Goal: Information Seeking & Learning: Learn about a topic

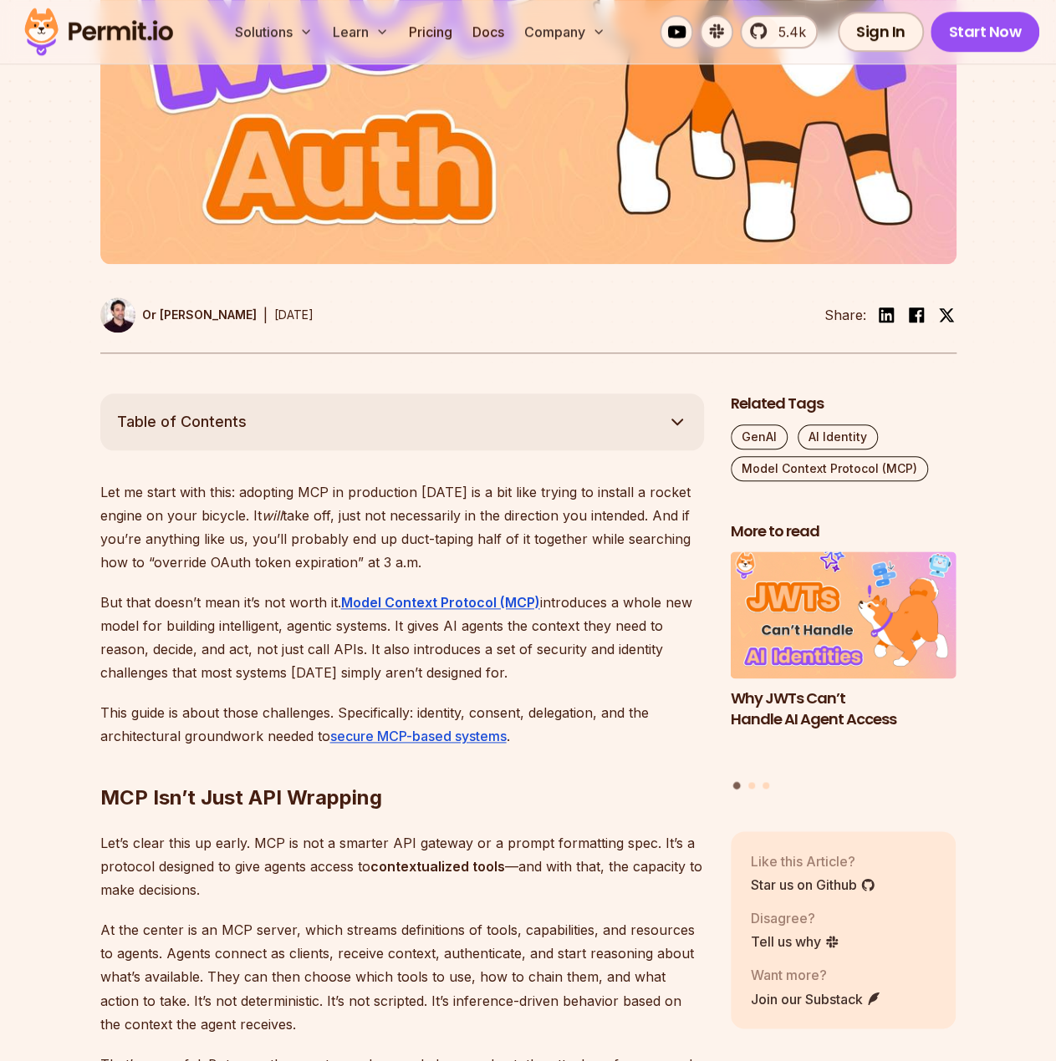
scroll to position [669, 0]
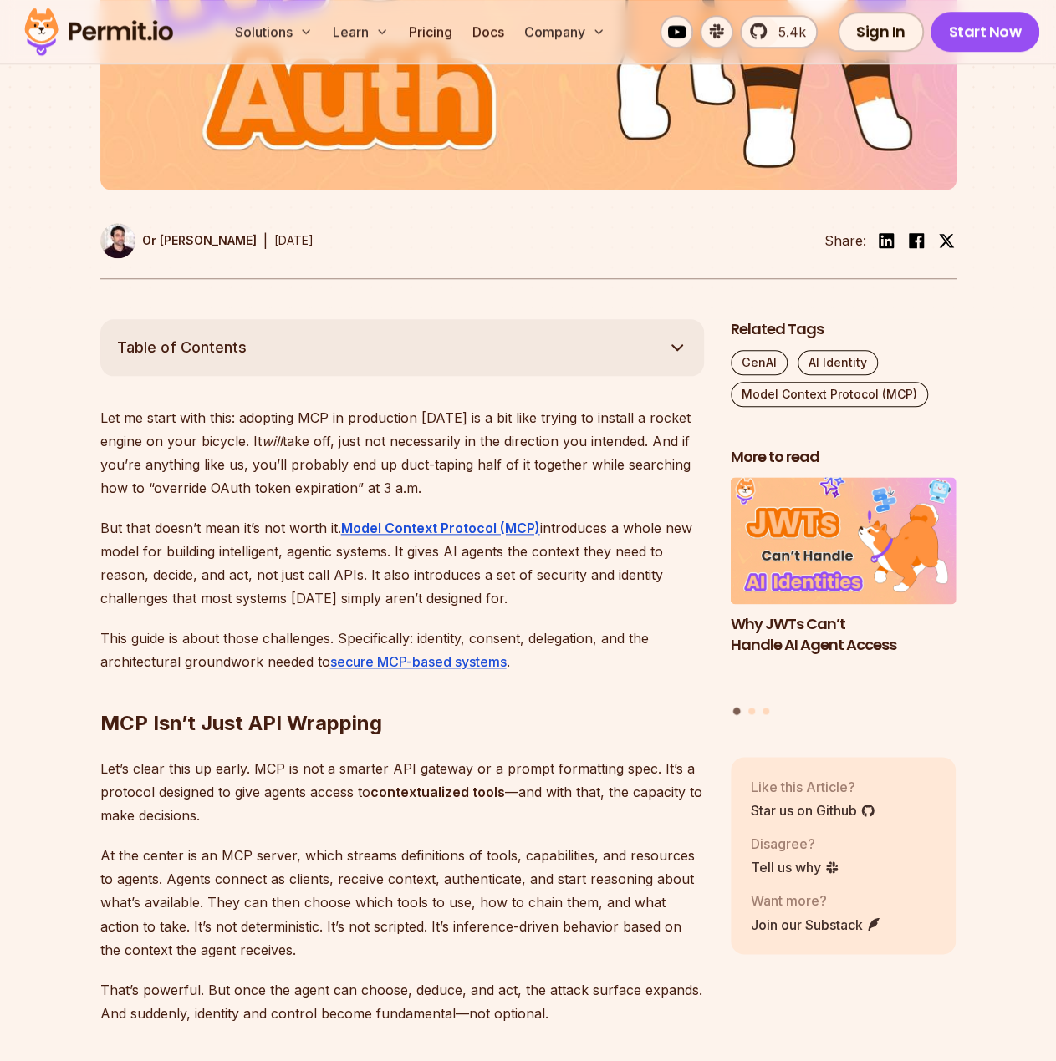
click at [532, 369] on button "Table of Contents" at bounding box center [401, 347] width 603 height 57
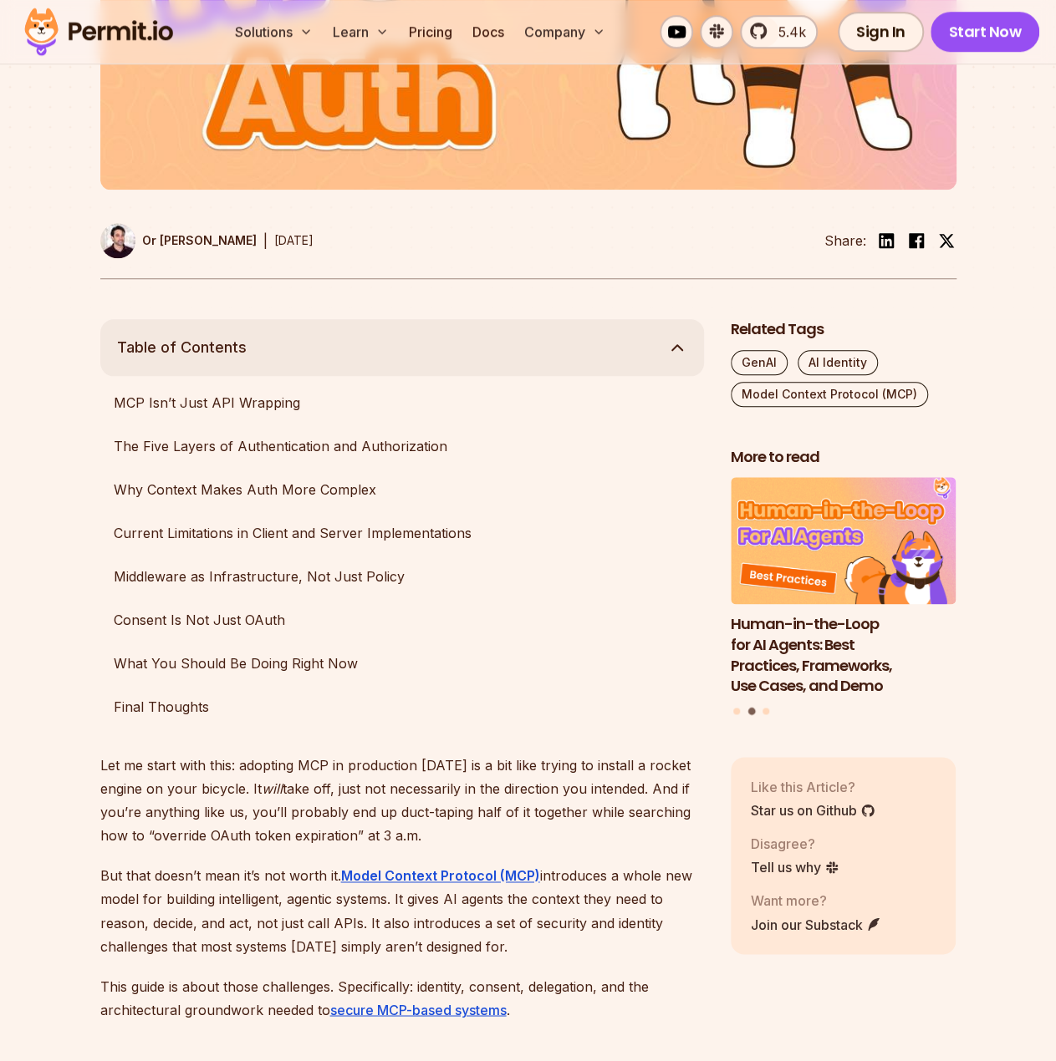
click at [530, 359] on button "Table of Contents" at bounding box center [401, 347] width 603 height 57
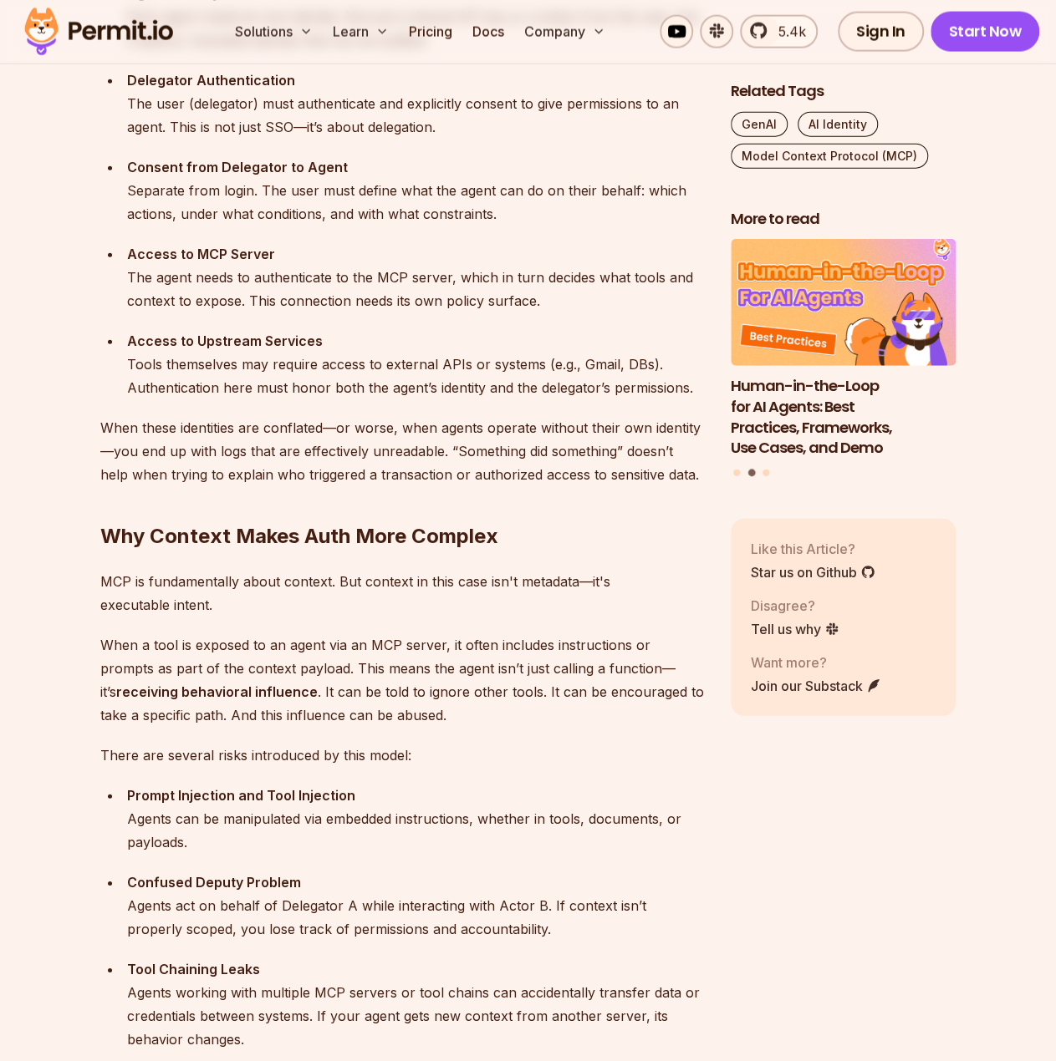
scroll to position [2089, 0]
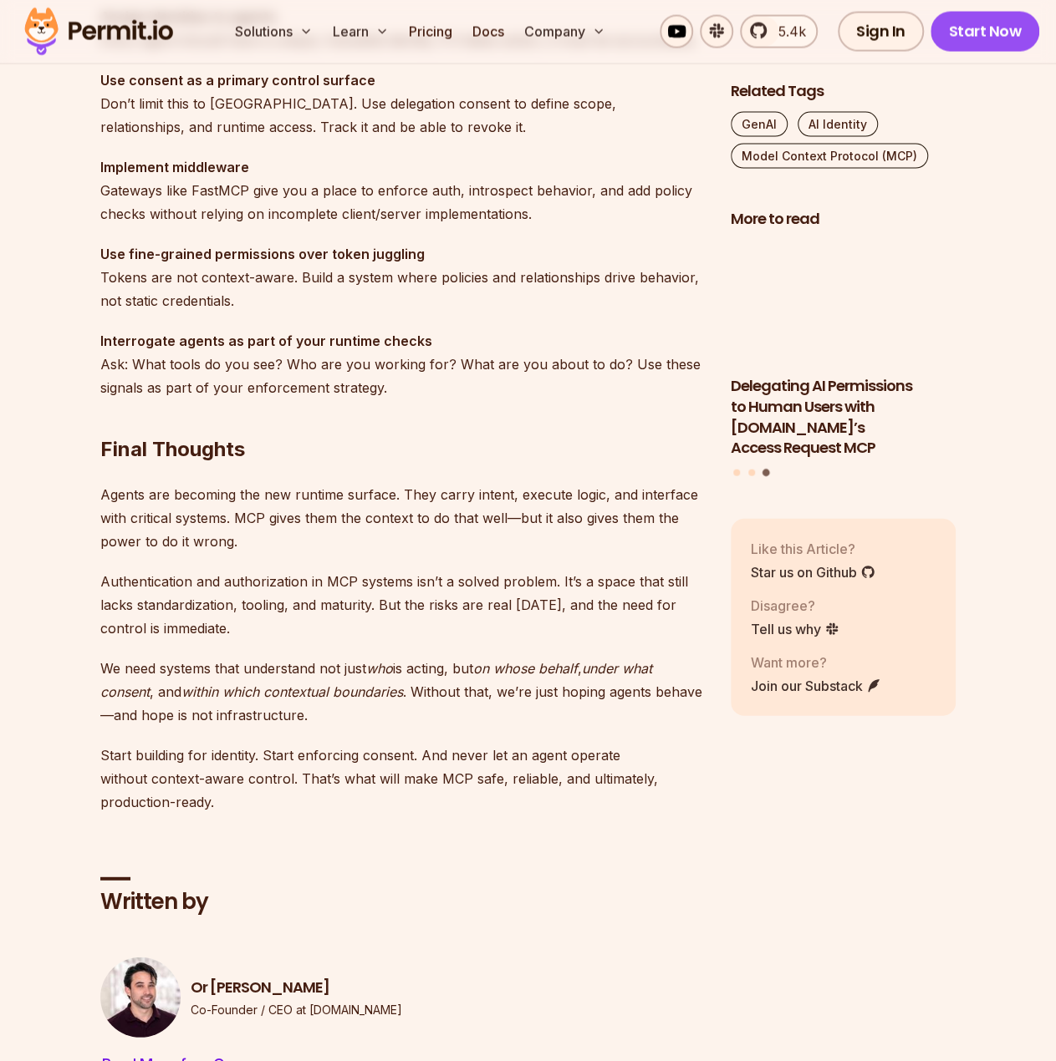
scroll to position [5265, 0]
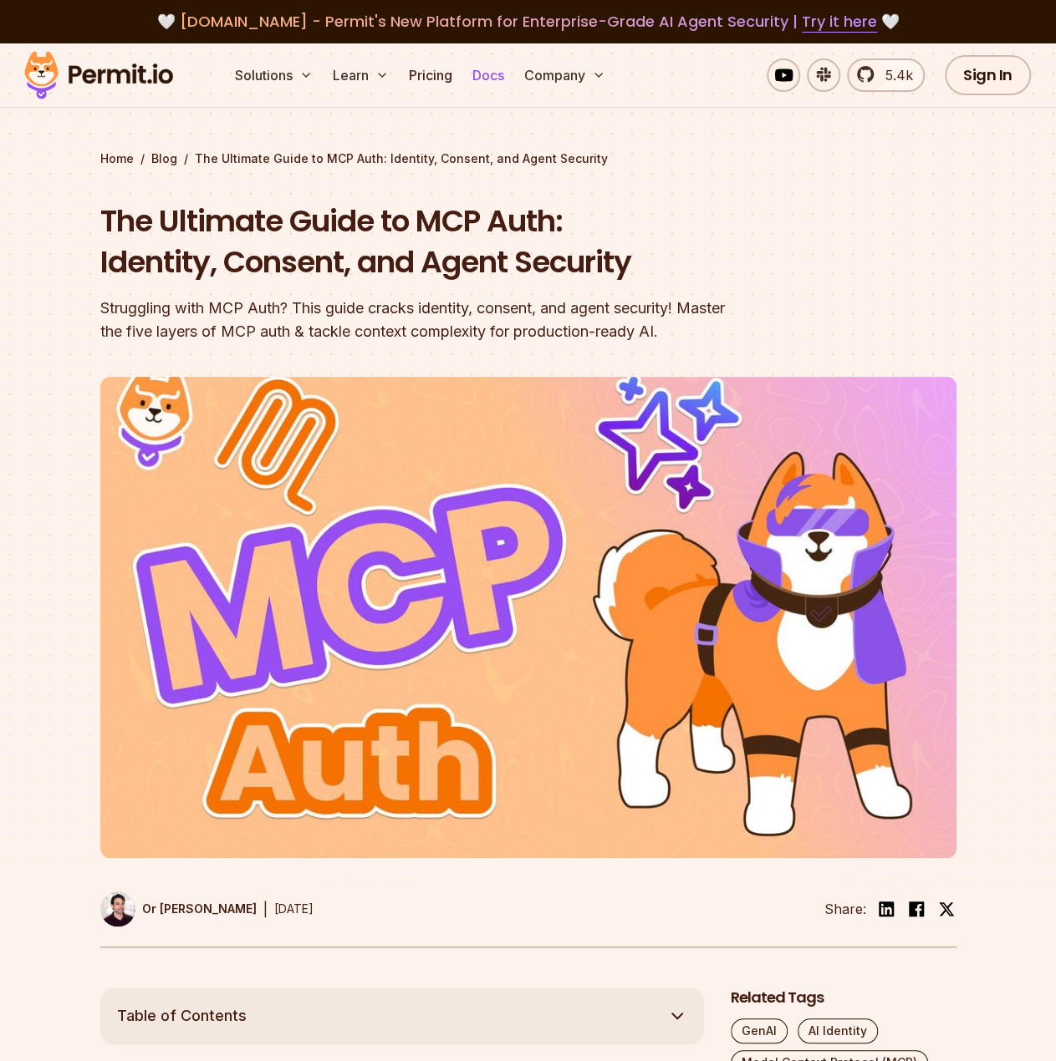
click at [481, 78] on link "Docs" at bounding box center [488, 75] width 45 height 33
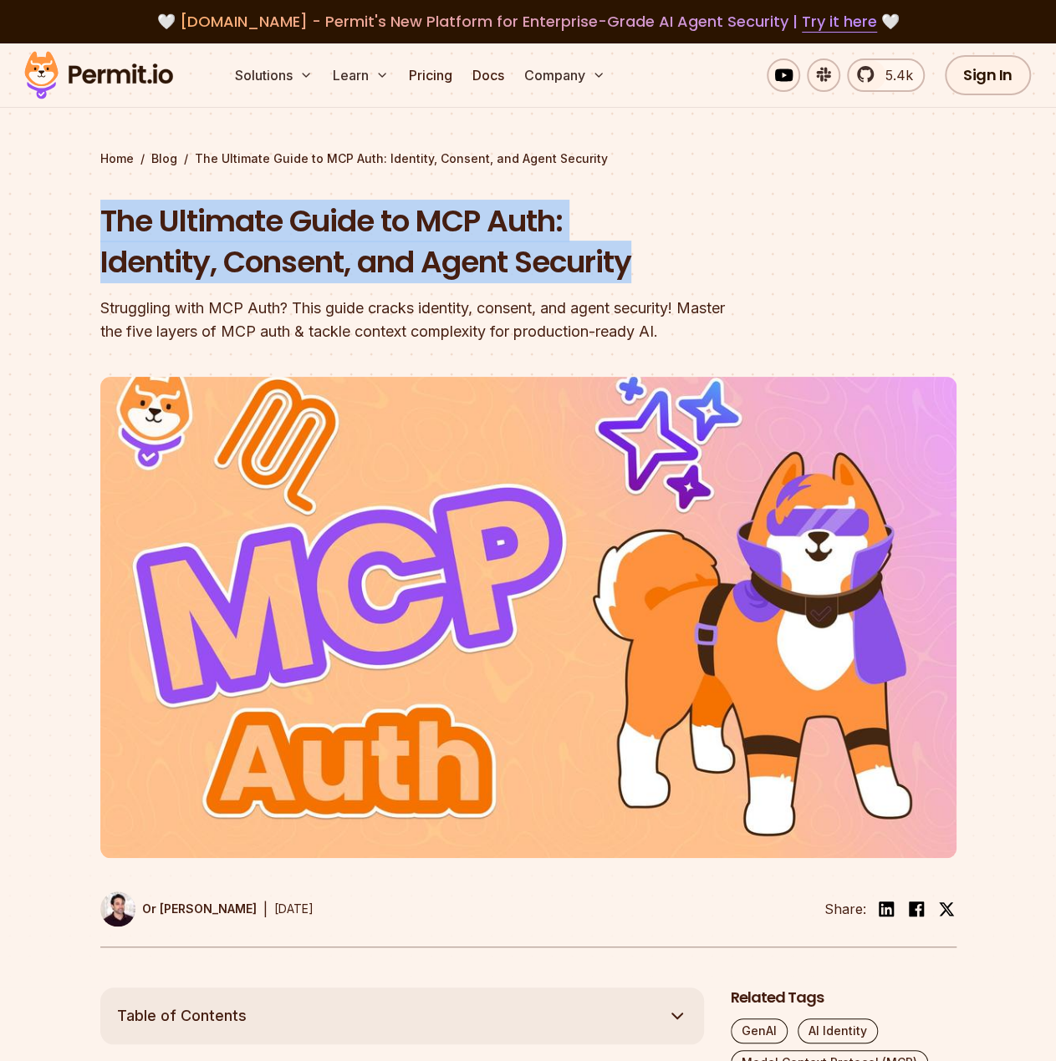
drag, startPoint x: 127, startPoint y: 226, endPoint x: 665, endPoint y: 267, distance: 539.8
click at [665, 267] on h1 "The Ultimate Guide to MCP Auth: Identity, Consent, and Agent Security" at bounding box center [421, 242] width 642 height 83
click at [636, 283] on div at bounding box center [636, 283] width 0 height 0
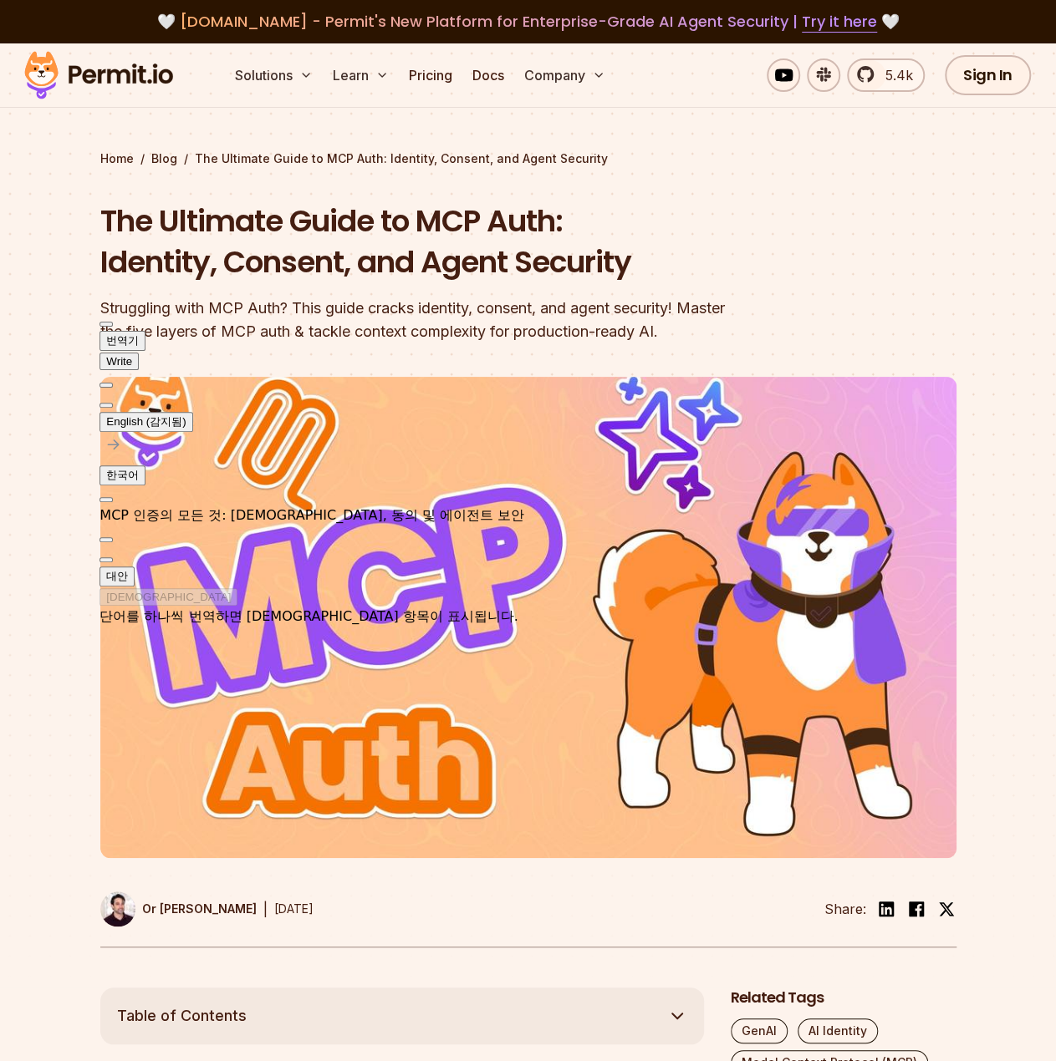
click at [53, 664] on div at bounding box center [528, 681] width 1056 height 614
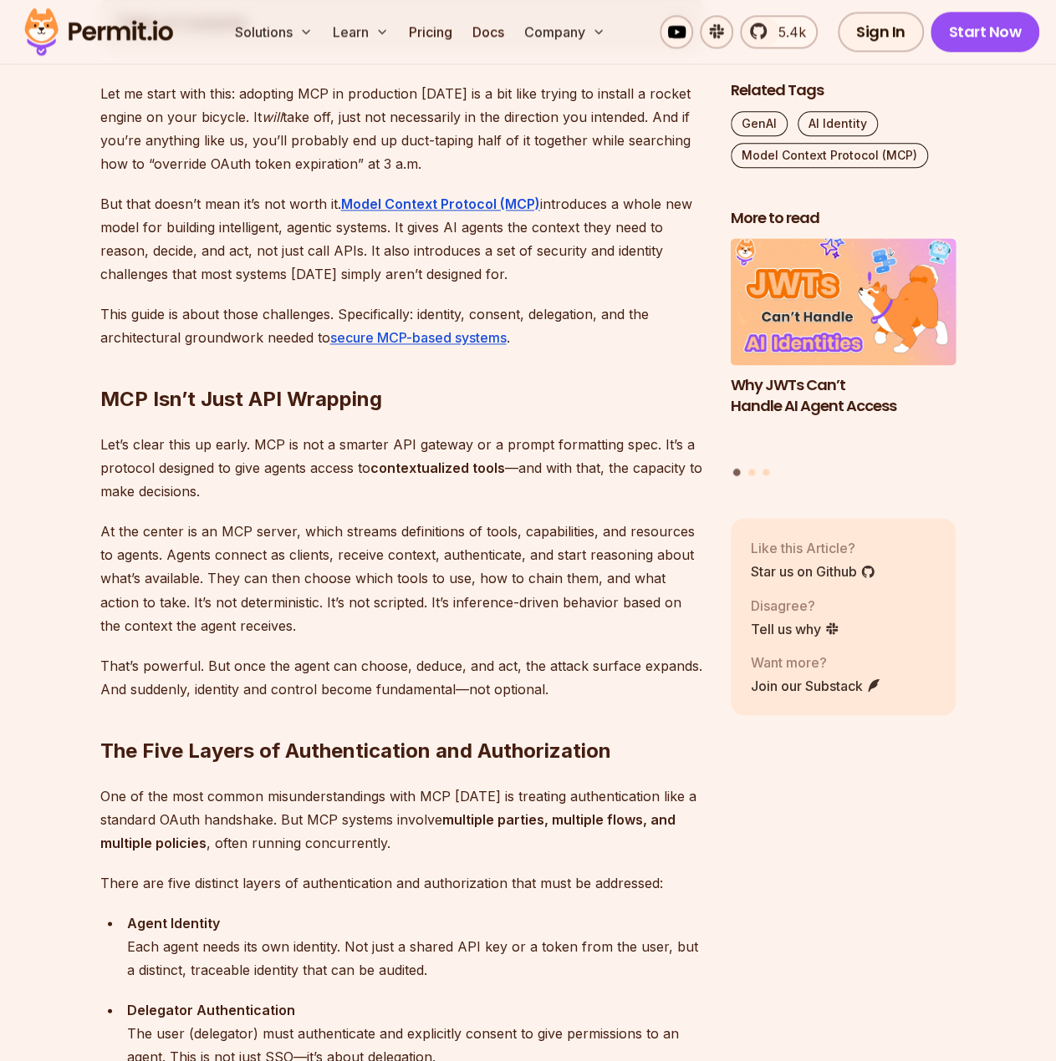
scroll to position [1003, 0]
